Goal: Find contact information: Find contact information

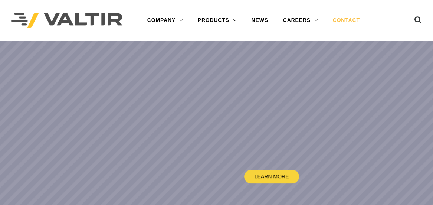
click at [348, 23] on link "CONTACT" at bounding box center [346, 20] width 42 height 15
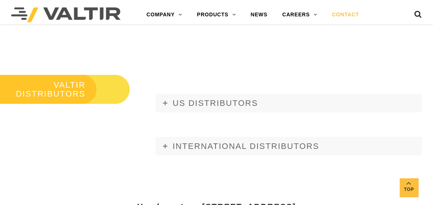
scroll to position [791, 0]
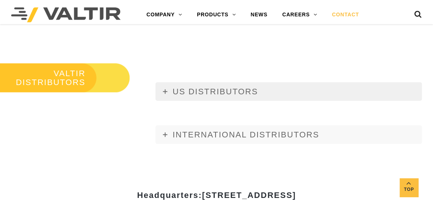
drag, startPoint x: 164, startPoint y: 89, endPoint x: 171, endPoint y: 103, distance: 15.9
click at [164, 89] on link "US DISTRIBUTORS" at bounding box center [288, 91] width 266 height 19
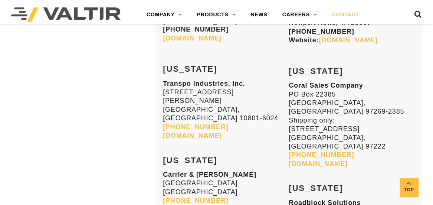
scroll to position [3005, 0]
